Goal: Task Accomplishment & Management: Complete application form

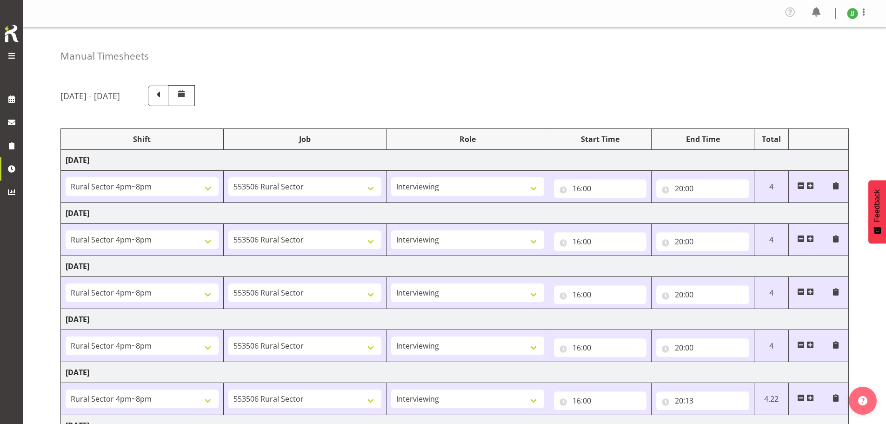
select select "81298"
select select "10587"
select select "47"
select select "81298"
select select "10587"
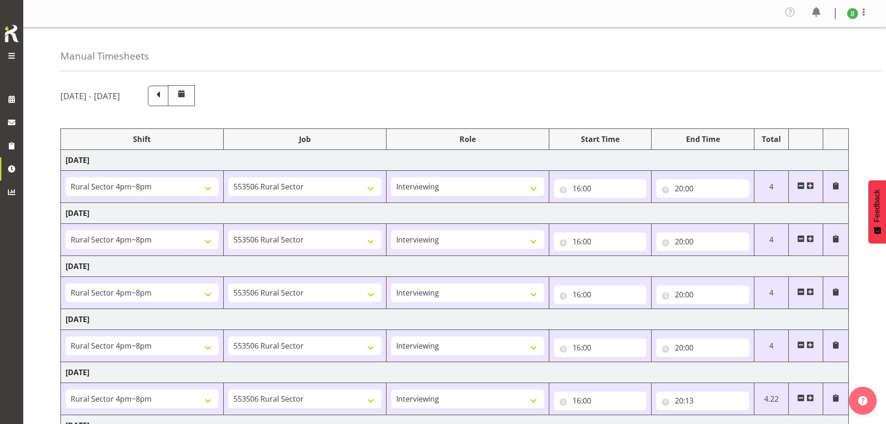
select select "47"
select select "81298"
select select "10587"
select select "47"
select select "81298"
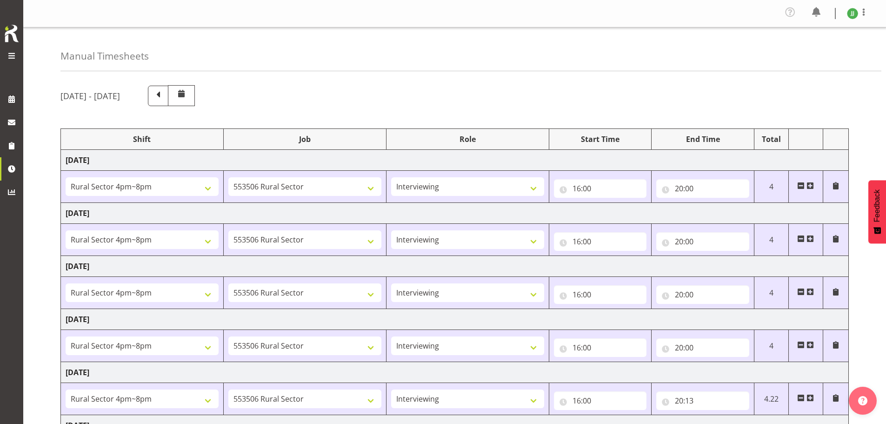
select select "10587"
select select "47"
select select "81298"
select select "10587"
select select "47"
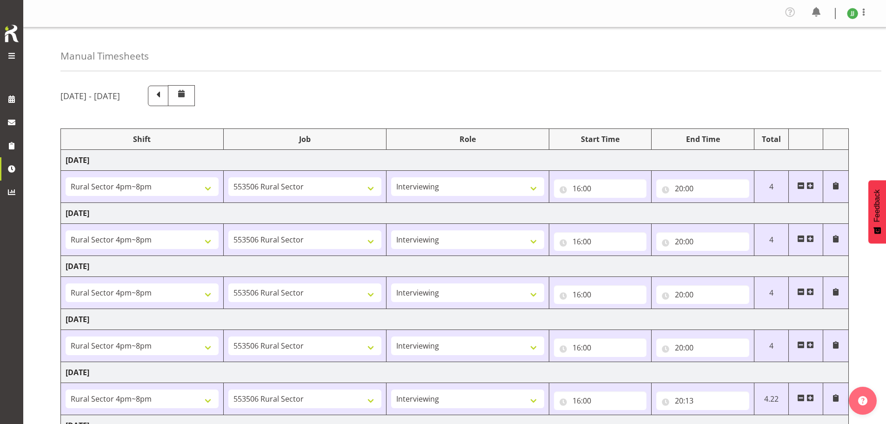
select select "81299"
select select "10587"
select select "47"
select select "81299"
select select "10587"
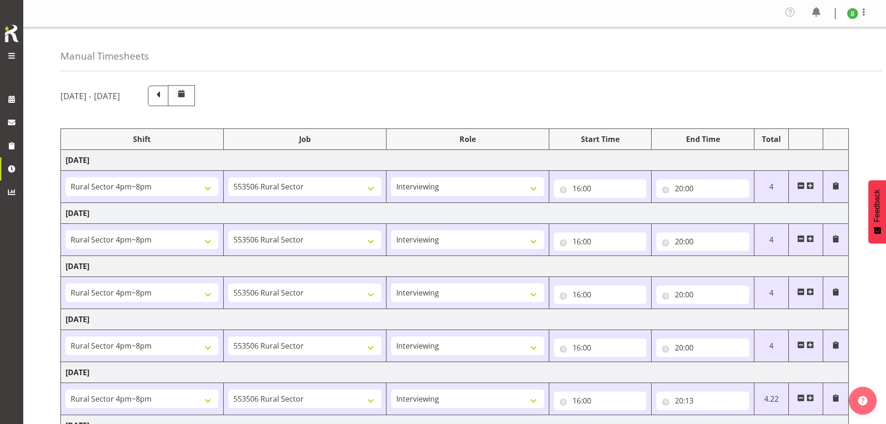
select select "47"
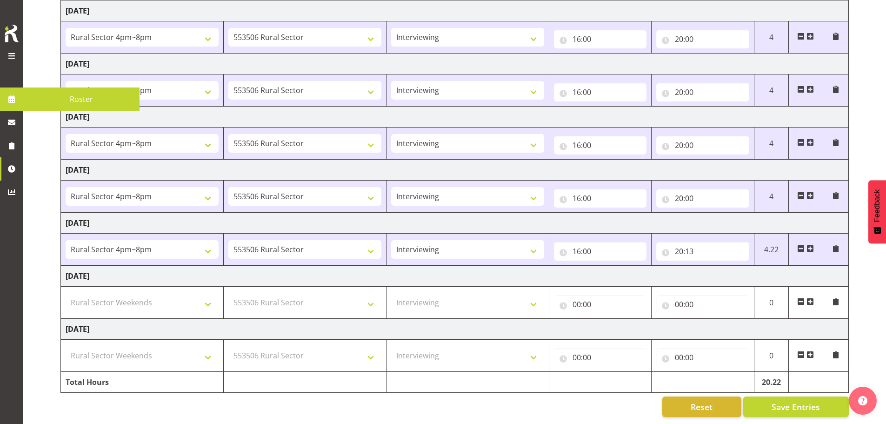
drag, startPoint x: 25, startPoint y: 44, endPoint x: 20, endPoint y: 49, distance: 6.9
click at [24, 45] on div "Symphony Research Roster" at bounding box center [15, 212] width 31 height 424
click at [19, 52] on div at bounding box center [11, 57] width 19 height 14
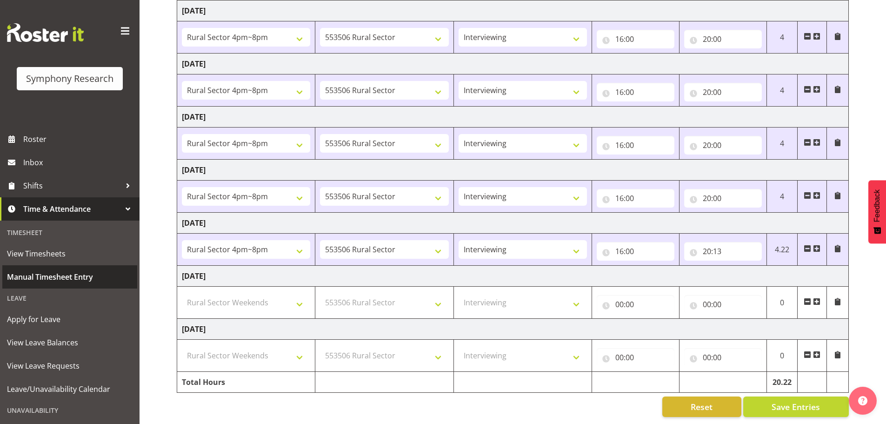
click at [54, 268] on link "Manual Timesheet Entry" at bounding box center [69, 276] width 135 height 23
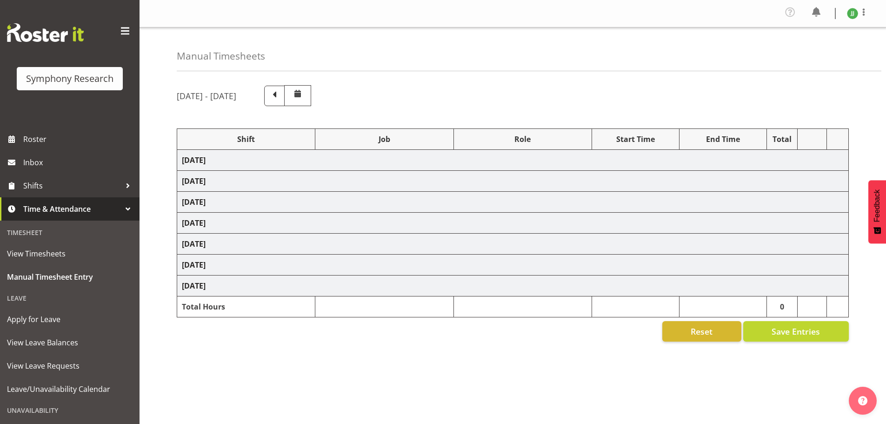
select select "81298"
select select "10587"
select select "47"
select select "81298"
select select "10587"
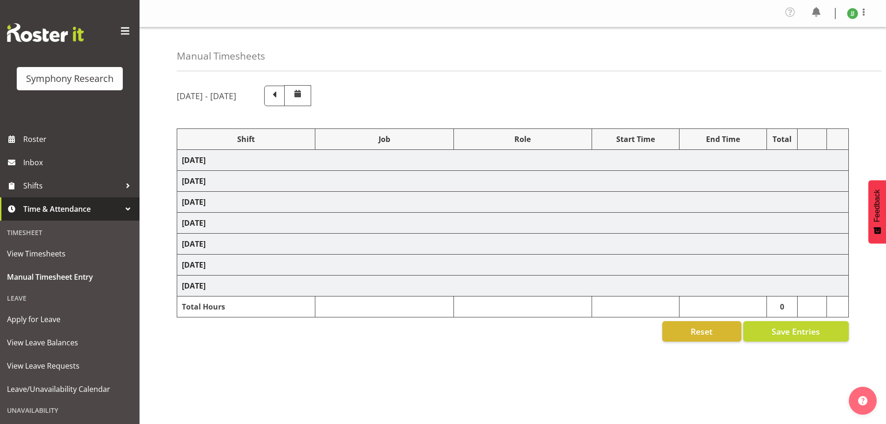
select select "47"
select select "81298"
select select "10587"
select select "47"
select select "81298"
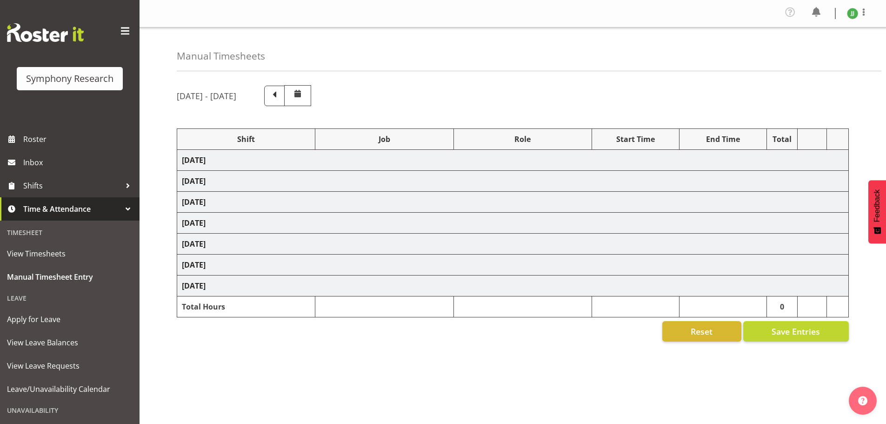
select select "10587"
select select "47"
select select "81298"
select select "10587"
select select "47"
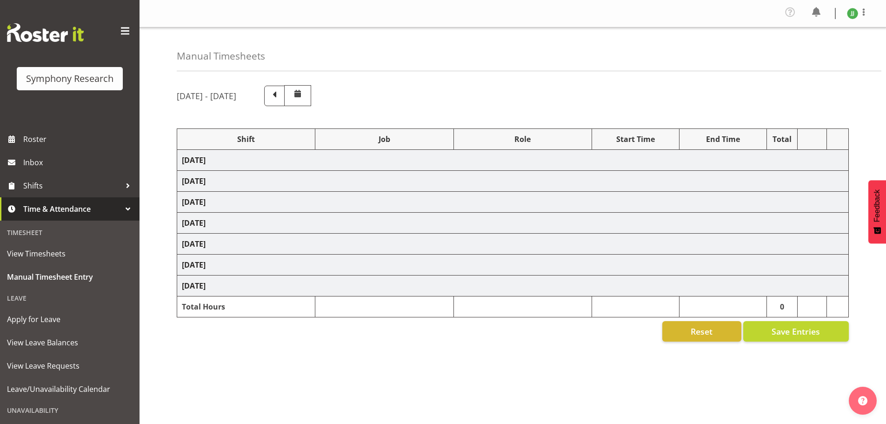
select select "81299"
select select "10587"
select select "47"
select select "81299"
select select "10587"
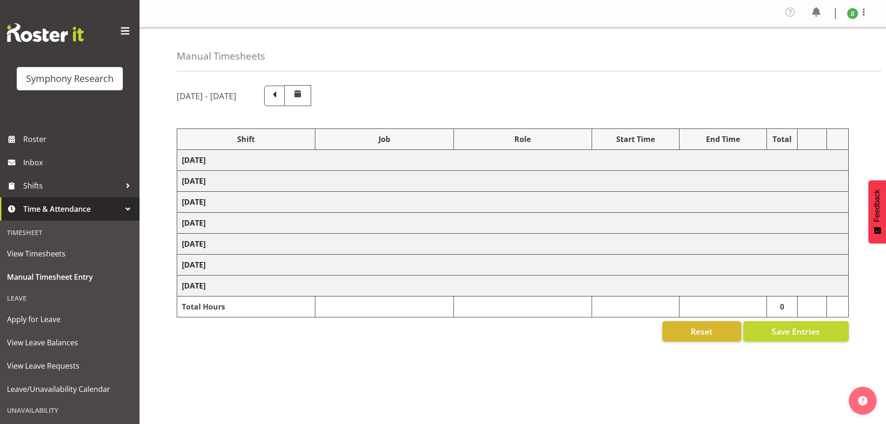
select select "47"
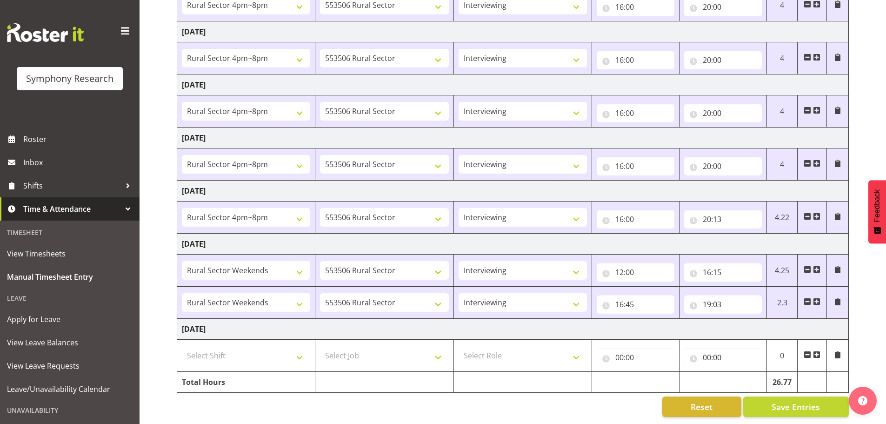
scroll to position [188, 0]
click at [269, 348] on select "Select Shift !!Weekend Residential (Roster IT Shift Label) *Business 9/10am ~ 4…" at bounding box center [246, 355] width 128 height 19
select select "81299"
click at [182, 346] on select "Select Shift !!Weekend Residential (Roster IT Shift Label) *Business 9/10am ~ 4…" at bounding box center [246, 355] width 128 height 19
click at [377, 347] on select "Select Job 550060 IF Admin 553492 World Poll Aus Wave 2 Main 2025 553493 World …" at bounding box center [384, 355] width 128 height 19
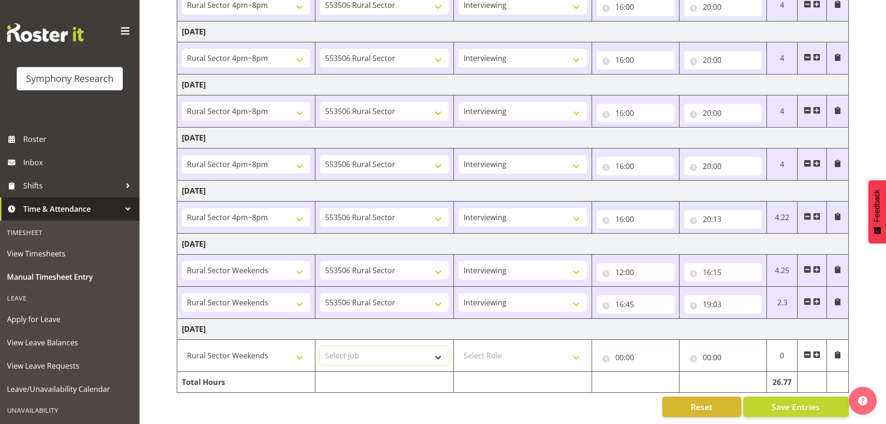
select select "10587"
click at [320, 346] on select "Select Job 550060 IF Admin 553492 World Poll Aus Wave 2 Main 2025 553493 World …" at bounding box center [384, 355] width 128 height 19
click at [520, 346] on select "Select Role Briefing Interviewing" at bounding box center [523, 355] width 128 height 19
select select "47"
click at [459, 346] on select "Select Role Briefing Interviewing" at bounding box center [523, 355] width 128 height 19
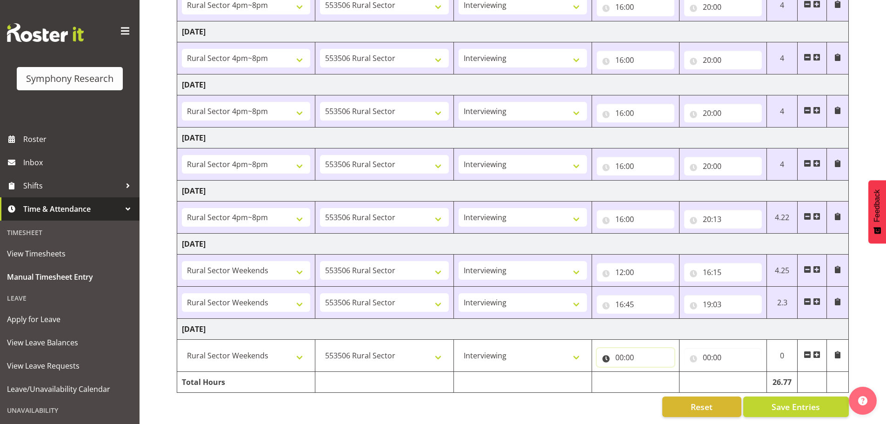
click at [621, 349] on input "00:00" at bounding box center [636, 357] width 78 height 19
click at [659, 372] on select "00 01 02 03 04 05 06 07 08 09 10 11 12 13 14 15 16 17 18 19 20 21 22 23" at bounding box center [660, 381] width 21 height 19
select select "12"
click at [650, 372] on select "00 01 02 03 04 05 06 07 08 09 10 11 12 13 14 15 16 17 18 19 20 21 22 23" at bounding box center [660, 381] width 21 height 19
type input "12:00"
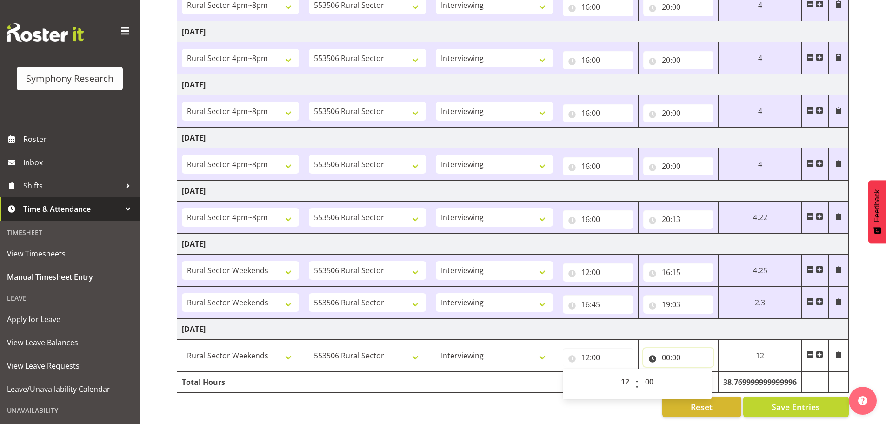
click at [664, 351] on input "00:00" at bounding box center [678, 357] width 71 height 19
click at [705, 375] on select "00 01 02 03 04 05 06 07 08 09 10 11 12 13 14 15 16 17 18 19 20 21 22 23" at bounding box center [707, 381] width 21 height 19
select select "16"
click at [717, 372] on select "00 01 02 03 04 05 06 07 08 09 10 11 12 13 14 15 16 17 18 19 20 21 22 23" at bounding box center [707, 381] width 21 height 19
type input "16:00"
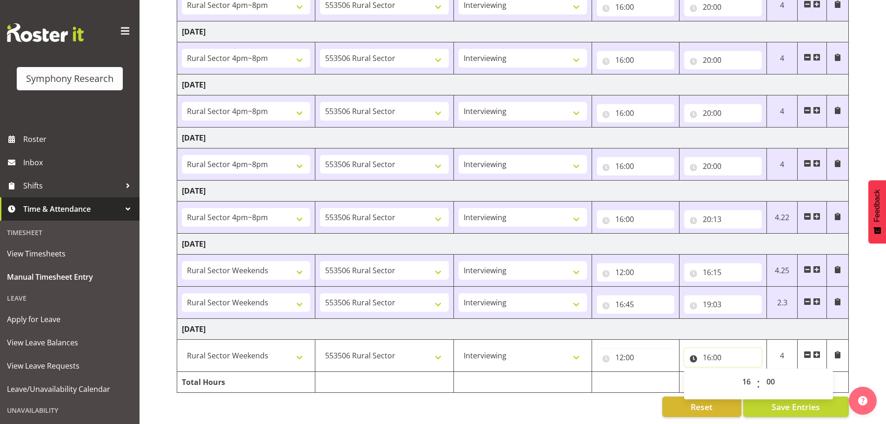
click at [720, 353] on input "16:00" at bounding box center [723, 357] width 78 height 19
click at [716, 348] on input "16:00" at bounding box center [723, 357] width 78 height 19
click at [776, 373] on select "00 01 02 03 04 05 06 07 08 09 10 11 12 13 14 15 16 17 18 19 20 21 22 23 24 25 2…" at bounding box center [772, 381] width 21 height 19
select select "30"
click at [762, 372] on select "00 01 02 03 04 05 06 07 08 09 10 11 12 13 14 15 16 17 18 19 20 21 22 23 24 25 2…" at bounding box center [772, 381] width 21 height 19
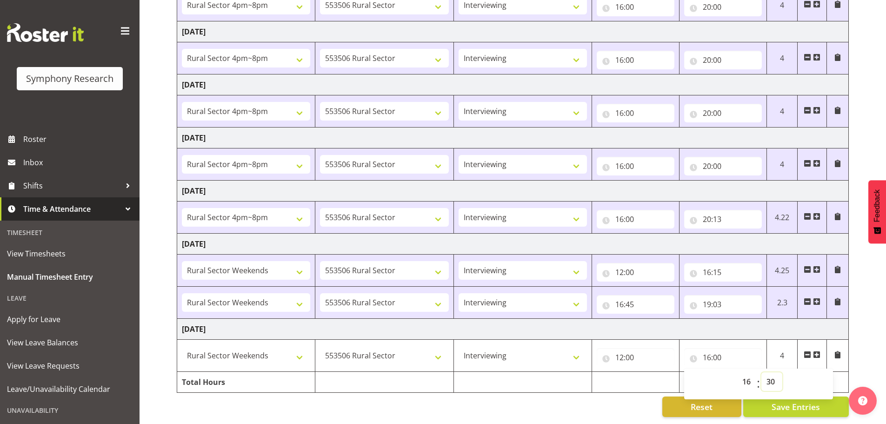
type input "16:30"
click at [658, 381] on td at bounding box center [635, 382] width 87 height 21
click at [817, 351] on span at bounding box center [816, 354] width 7 height 7
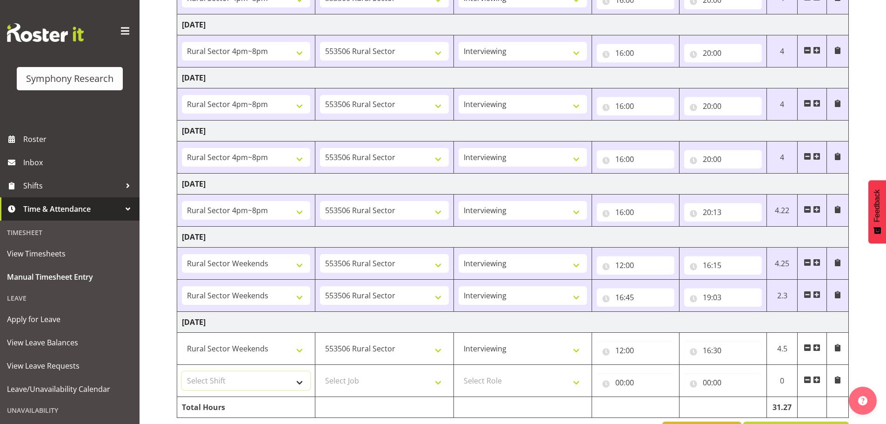
click at [273, 384] on select "Select Shift !!Weekend Residential (Roster IT Shift Label) *Business 9/10am ~ 4…" at bounding box center [246, 380] width 128 height 19
select select "81299"
click at [182, 371] on select "Select Shift !!Weekend Residential (Roster IT Shift Label) *Business 9/10am ~ 4…" at bounding box center [246, 380] width 128 height 19
click at [407, 384] on select "Select Job 550060 IF Admin 553492 World Poll Aus Wave 2 Main 2025 553493 World …" at bounding box center [384, 380] width 128 height 19
select select "10587"
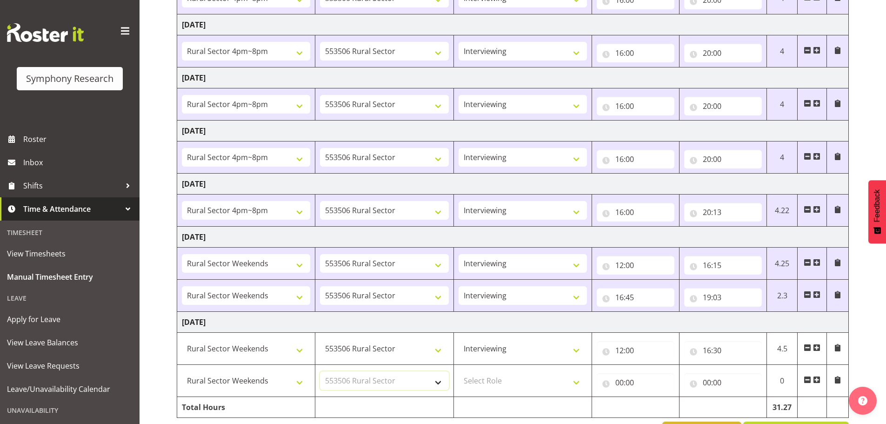
click at [320, 371] on select "Select Job 550060 IF Admin 553492 World Poll Aus Wave 2 Main 2025 553493 World …" at bounding box center [384, 380] width 128 height 19
click at [518, 376] on select "Select Role Briefing Interviewing" at bounding box center [523, 380] width 128 height 19
select select "47"
click at [459, 371] on select "Select Role Briefing Interviewing" at bounding box center [523, 380] width 128 height 19
click at [623, 381] on input "00:00" at bounding box center [636, 382] width 78 height 19
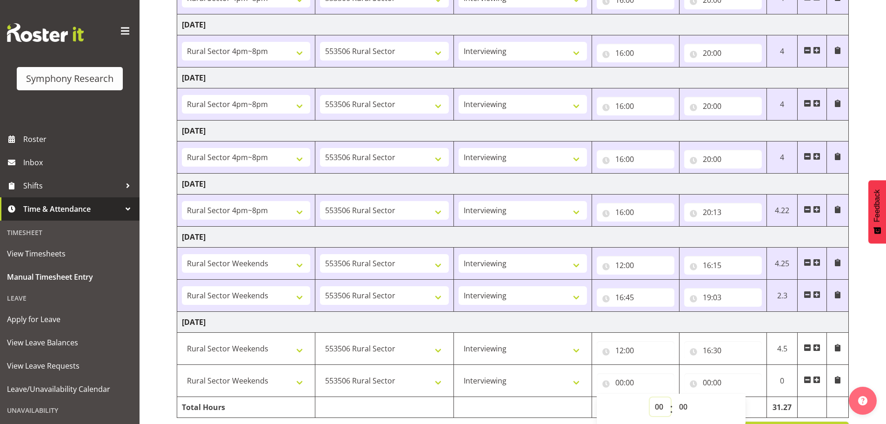
click at [660, 403] on select "00 01 02 03 04 05 06 07 08 09 10 11 12 13 14 15 16 17 18 19 20 21 22 23" at bounding box center [660, 406] width 21 height 19
select select "16"
click at [650, 397] on select "00 01 02 03 04 05 06 07 08 09 10 11 12 13 14 15 16 17 18 19 20 21 22 23" at bounding box center [660, 406] width 21 height 19
type input "16:00"
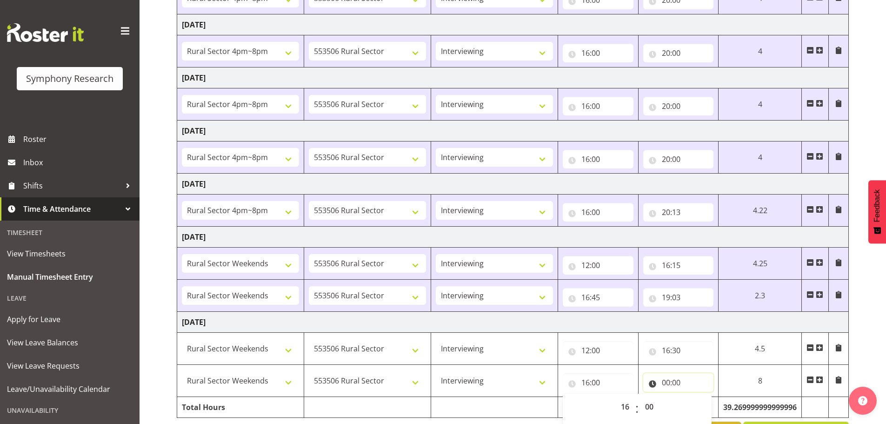
click at [668, 381] on input "00:00" at bounding box center [678, 382] width 71 height 19
click at [586, 382] on input "16:00" at bounding box center [598, 382] width 71 height 19
click at [623, 404] on select "00 01 02 03 04 05 06 07 08 09 10 11 12 13 14 15 16 17 18 19 20 21 22 23" at bounding box center [626, 406] width 21 height 19
select select "17"
click at [616, 397] on select "00 01 02 03 04 05 06 07 08 09 10 11 12 13 14 15 16 17 18 19 20 21 22 23" at bounding box center [626, 406] width 21 height 19
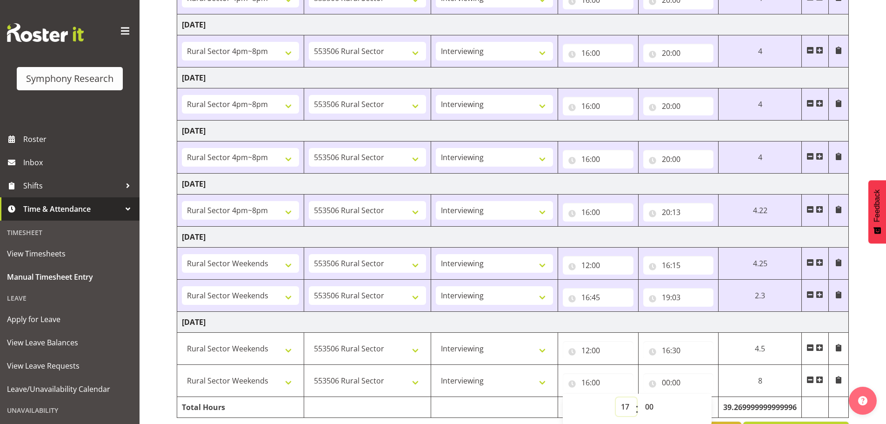
type input "17:00"
click at [664, 381] on input "00:00" at bounding box center [678, 382] width 71 height 19
click at [665, 381] on input "00:00" at bounding box center [678, 382] width 71 height 19
click at [665, 382] on input "00:00" at bounding box center [678, 382] width 71 height 19
click at [703, 403] on select "00 01 02 03 04 05 06 07 08 09 10 11 12 13 14 15 16 17 18 19 20 21 22 23" at bounding box center [707, 406] width 21 height 19
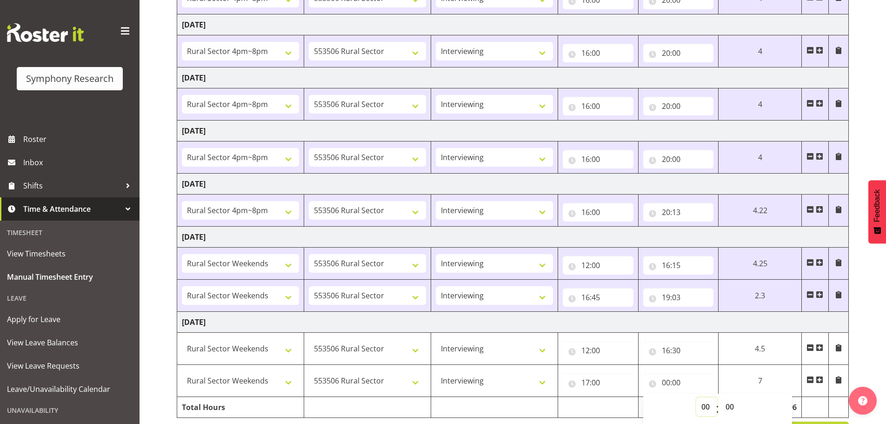
select select "19"
click at [697, 397] on select "00 01 02 03 04 05 06 07 08 09 10 11 12 13 14 15 16 17 18 19 20 21 22 23" at bounding box center [707, 406] width 21 height 19
type input "19:00"
click at [678, 381] on input "19:00" at bounding box center [678, 382] width 71 height 19
click at [678, 382] on input "19:00" at bounding box center [678, 382] width 71 height 19
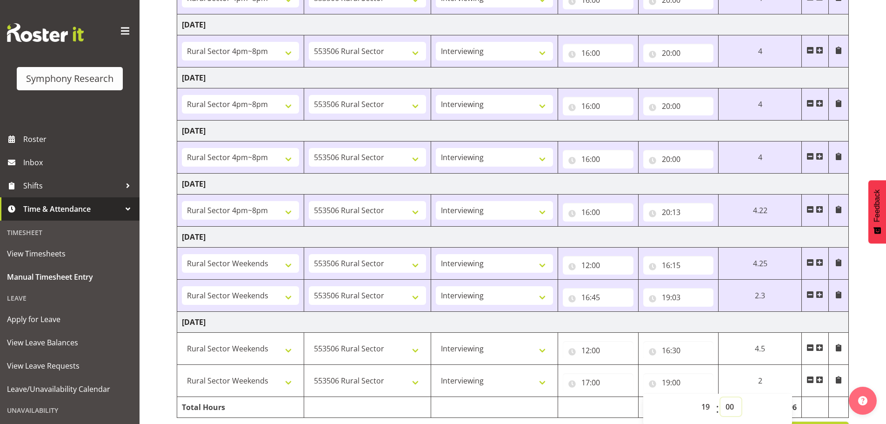
click at [730, 405] on select "00 01 02 03 04 05 06 07 08 09 10 11 12 13 14 15 16 17 18 19 20 21 22 23 24 25 2…" at bounding box center [731, 406] width 21 height 19
select select "13"
click at [742, 397] on select "00 01 02 03 04 05 06 07 08 09 10 11 12 13 14 15 16 17 18 19 20 21 22 23 24 25 2…" at bounding box center [731, 406] width 21 height 19
type input "19:13"
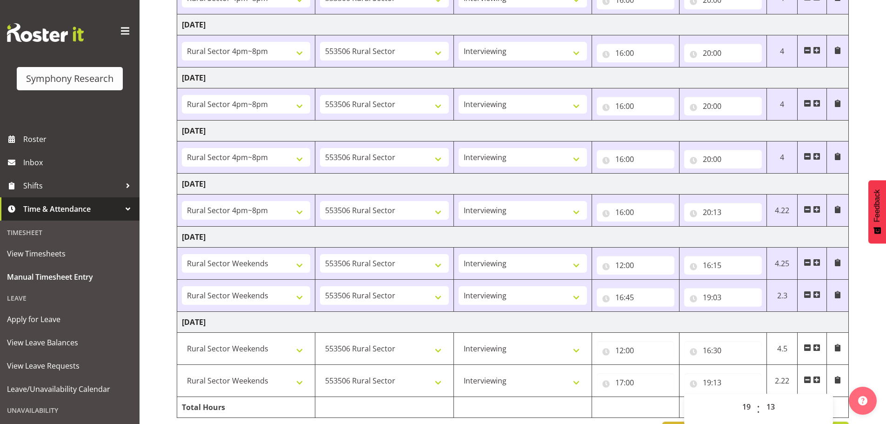
click at [855, 353] on div "September 1st - September 7th 2025 Shift Job Role Start Time End Time Total Mon…" at bounding box center [532, 169] width 710 height 559
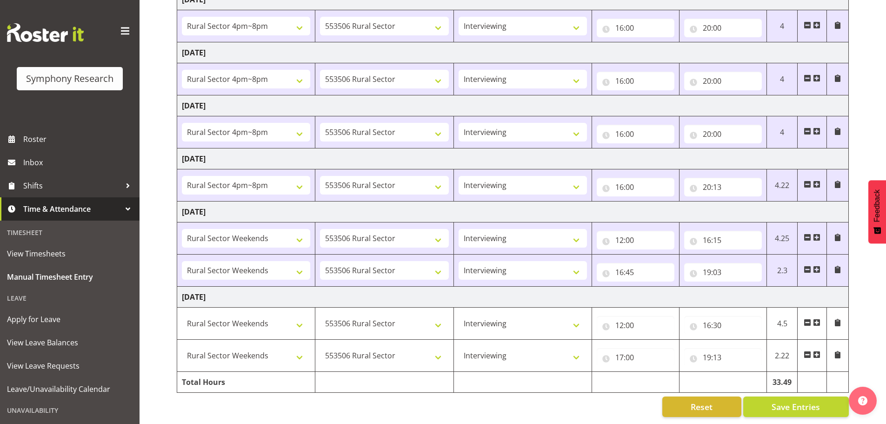
scroll to position [221, 0]
click at [811, 401] on span "Save Entries" at bounding box center [796, 407] width 48 height 12
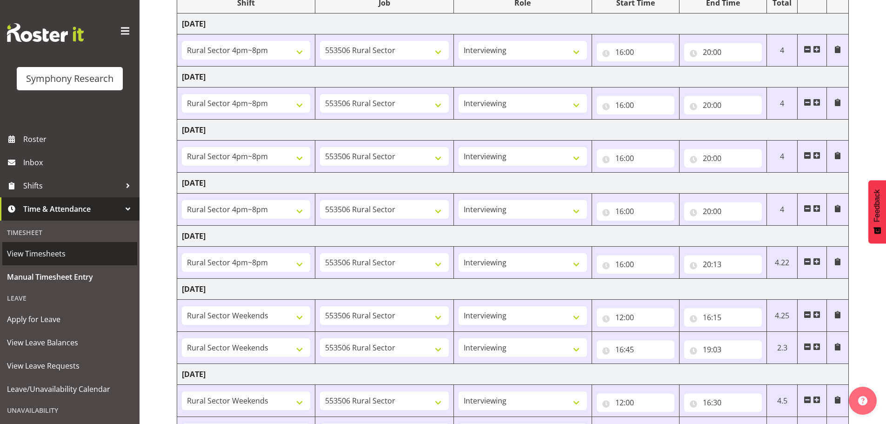
scroll to position [127, 0]
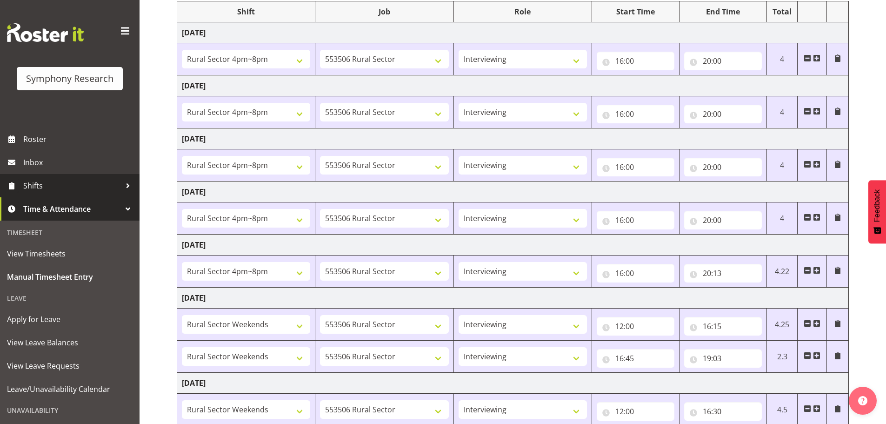
click at [72, 179] on span "Shifts" at bounding box center [72, 186] width 98 height 14
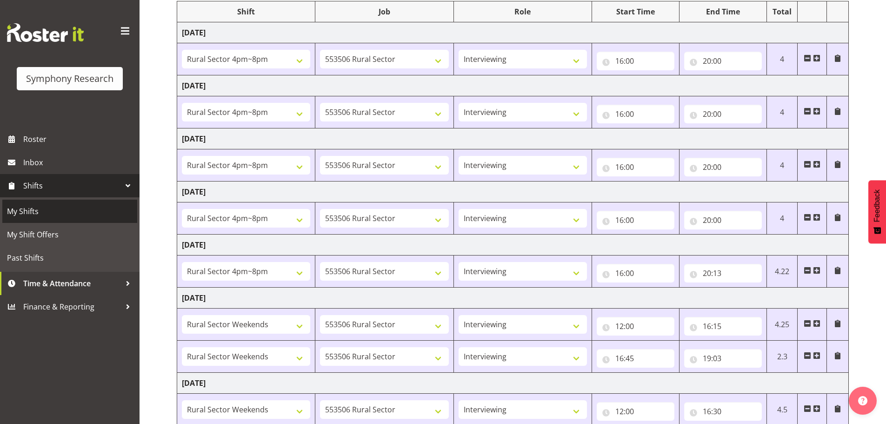
click at [57, 208] on span "My Shifts" at bounding box center [70, 211] width 126 height 14
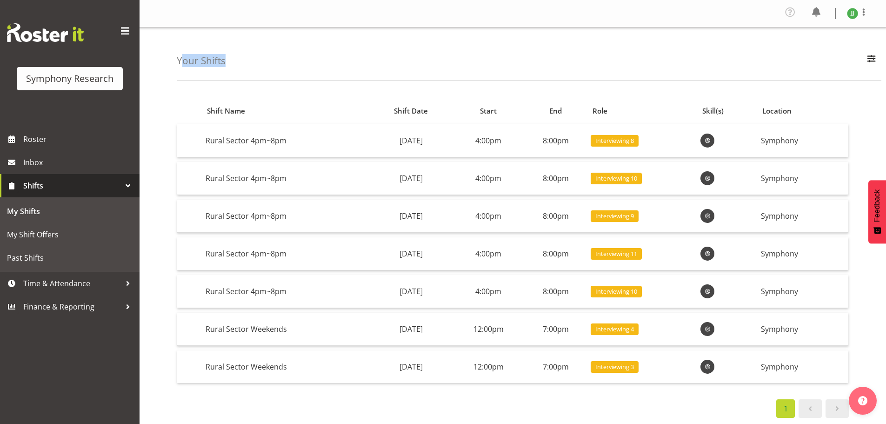
drag, startPoint x: 181, startPoint y: 60, endPoint x: 239, endPoint y: 61, distance: 58.6
click at [239, 61] on div "Your Shifts All Locations Do Not Use MM Symphony Day Week Month All Apply" at bounding box center [529, 54] width 705 height 54
click at [259, 61] on div "Your Shifts All Locations Do Not Use MM Symphony Day Week Month All Apply" at bounding box center [529, 54] width 705 height 54
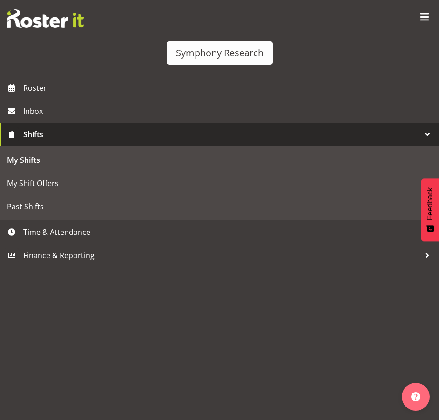
click at [423, 17] on span at bounding box center [424, 17] width 15 height 15
